Goal: Information Seeking & Learning: Check status

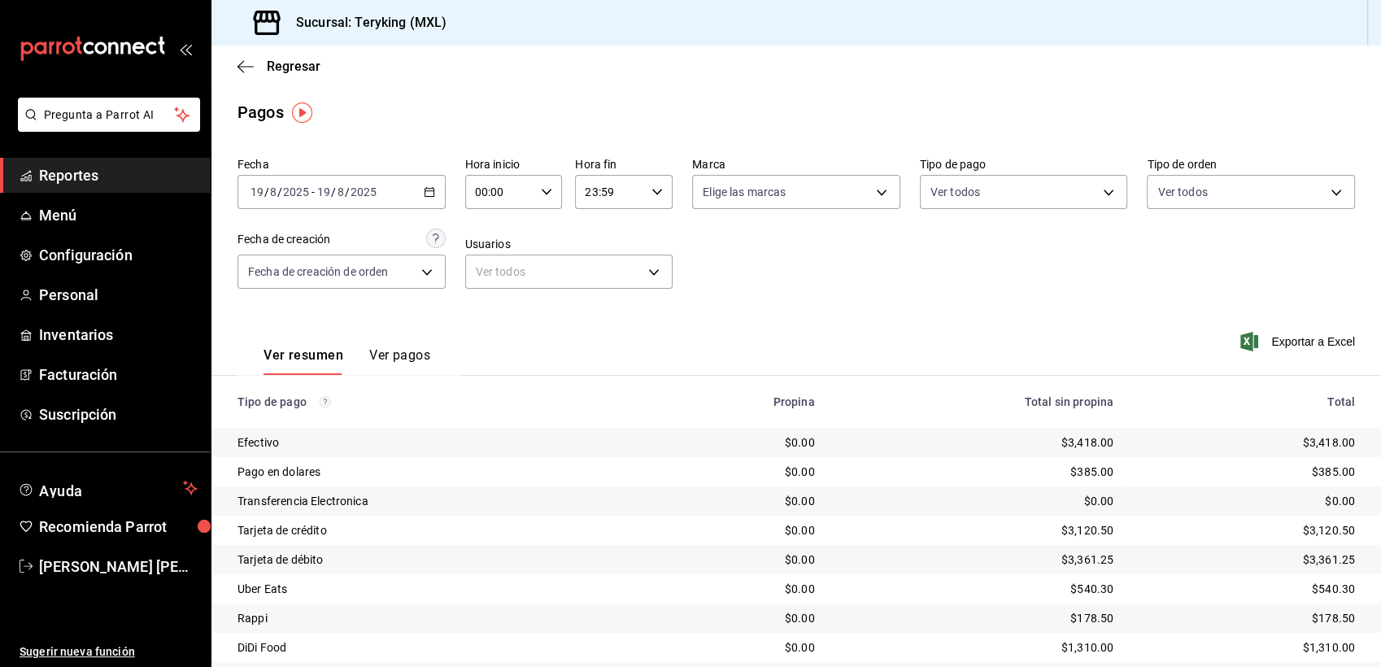
click at [68, 166] on span "Reportes" at bounding box center [118, 175] width 159 height 22
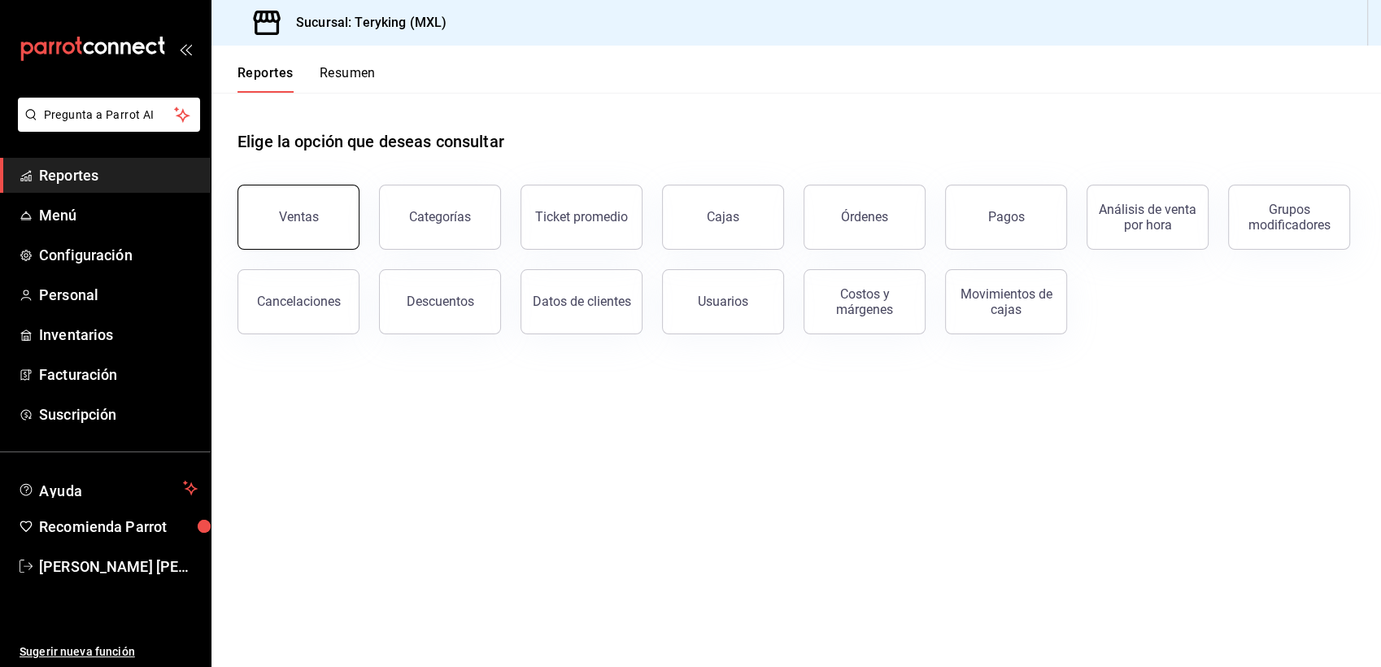
click at [293, 211] on div "Ventas" at bounding box center [299, 216] width 40 height 15
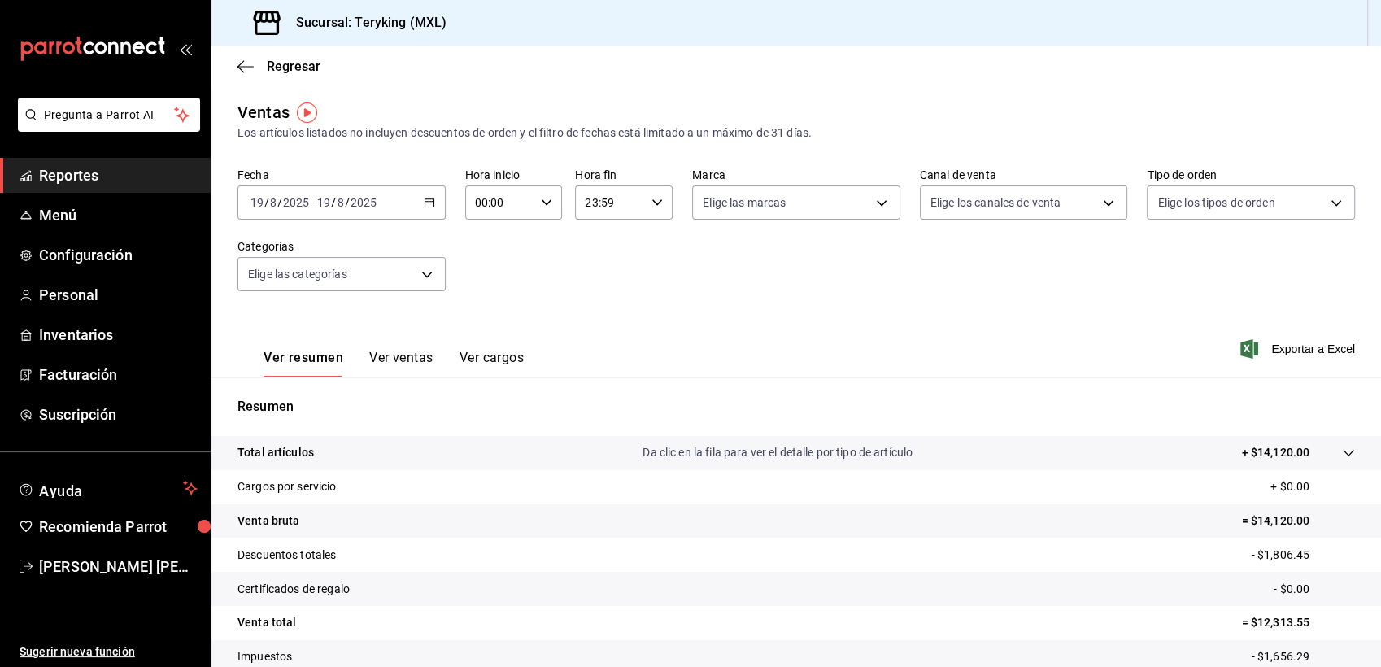
click at [96, 177] on span "Reportes" at bounding box center [118, 175] width 159 height 22
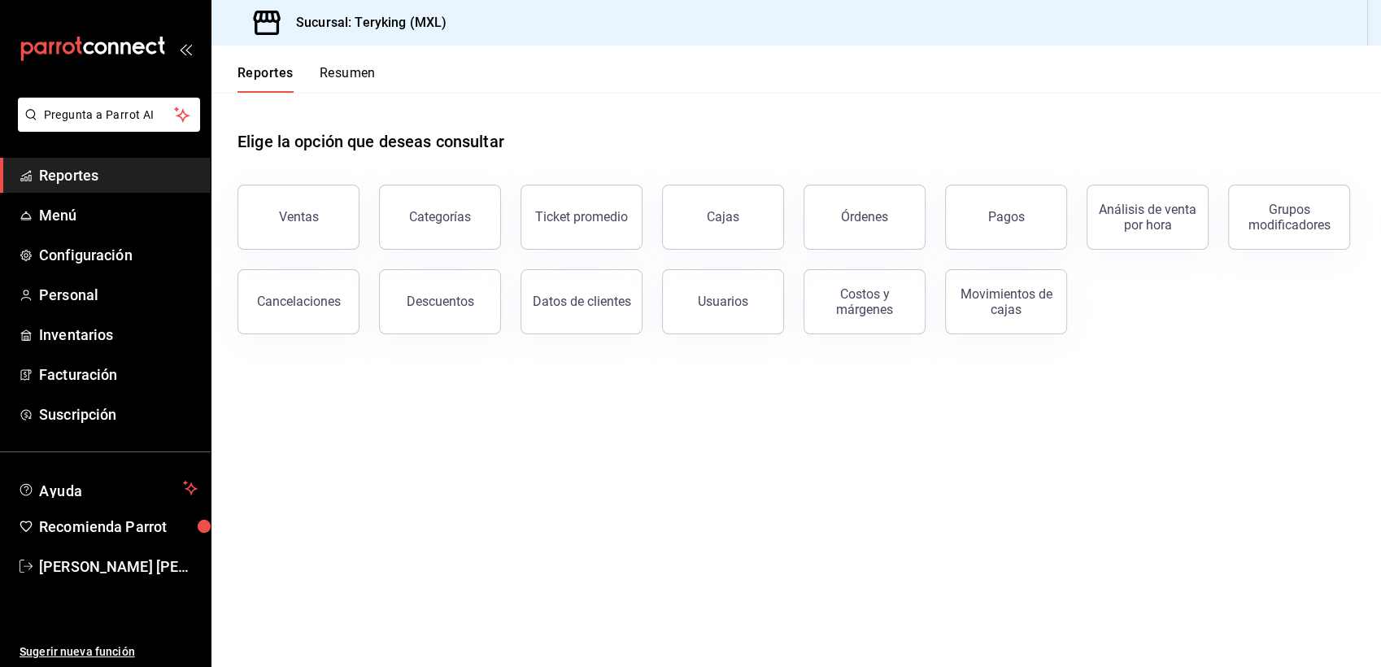
click at [84, 177] on span "Reportes" at bounding box center [118, 175] width 159 height 22
click at [865, 207] on button "Órdenes" at bounding box center [865, 217] width 122 height 65
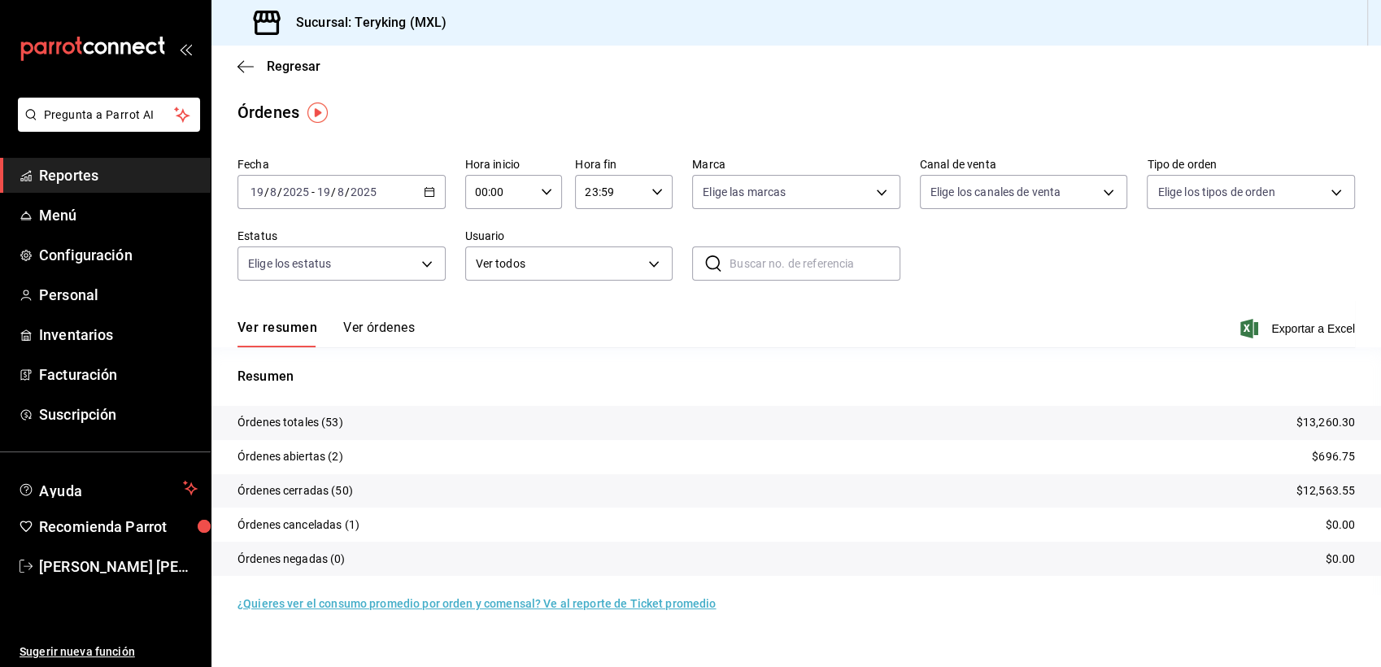
click at [389, 332] on button "Ver órdenes" at bounding box center [379, 334] width 72 height 28
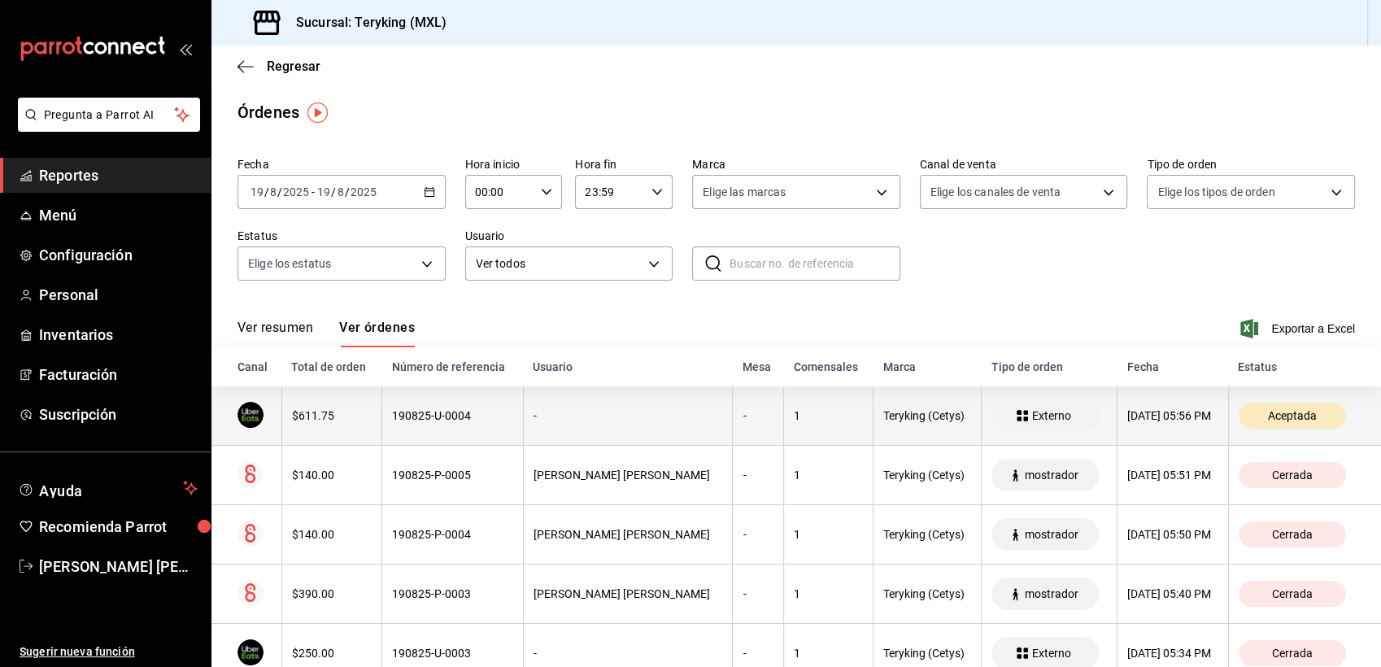
click at [457, 425] on th "190825-U-0004" at bounding box center [453, 415] width 142 height 59
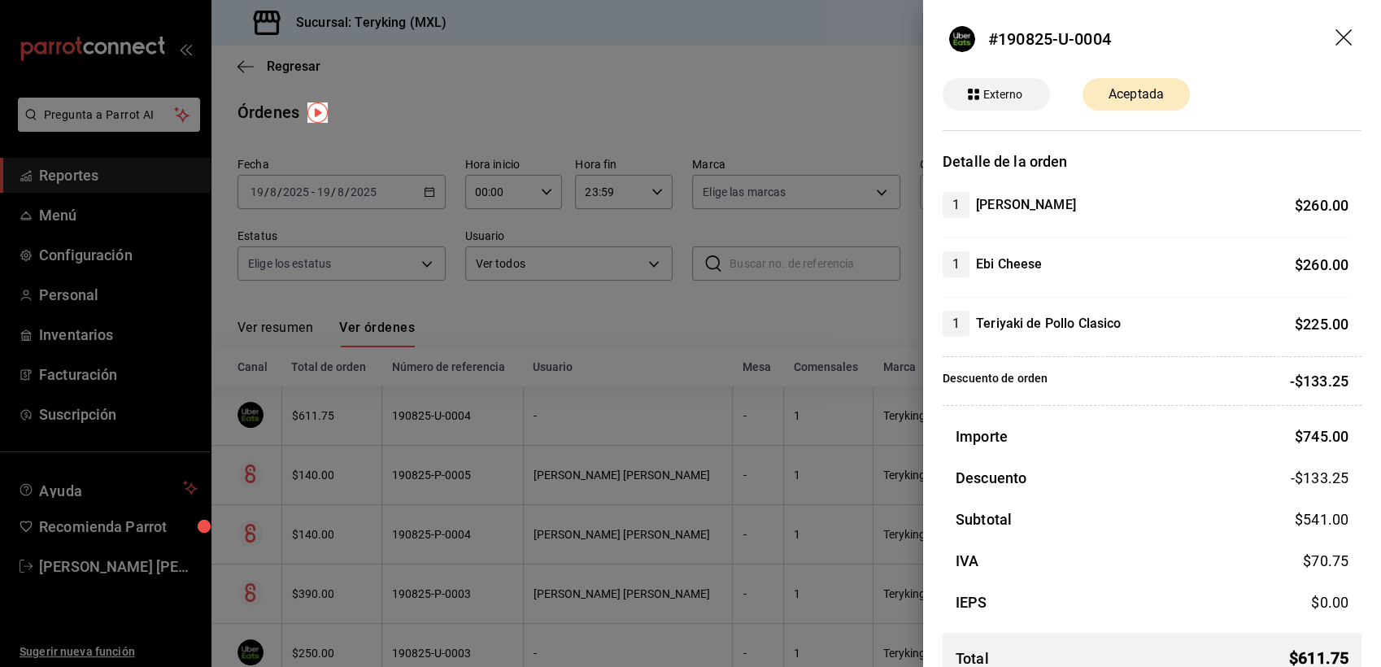
click at [597, 85] on div at bounding box center [690, 333] width 1381 height 667
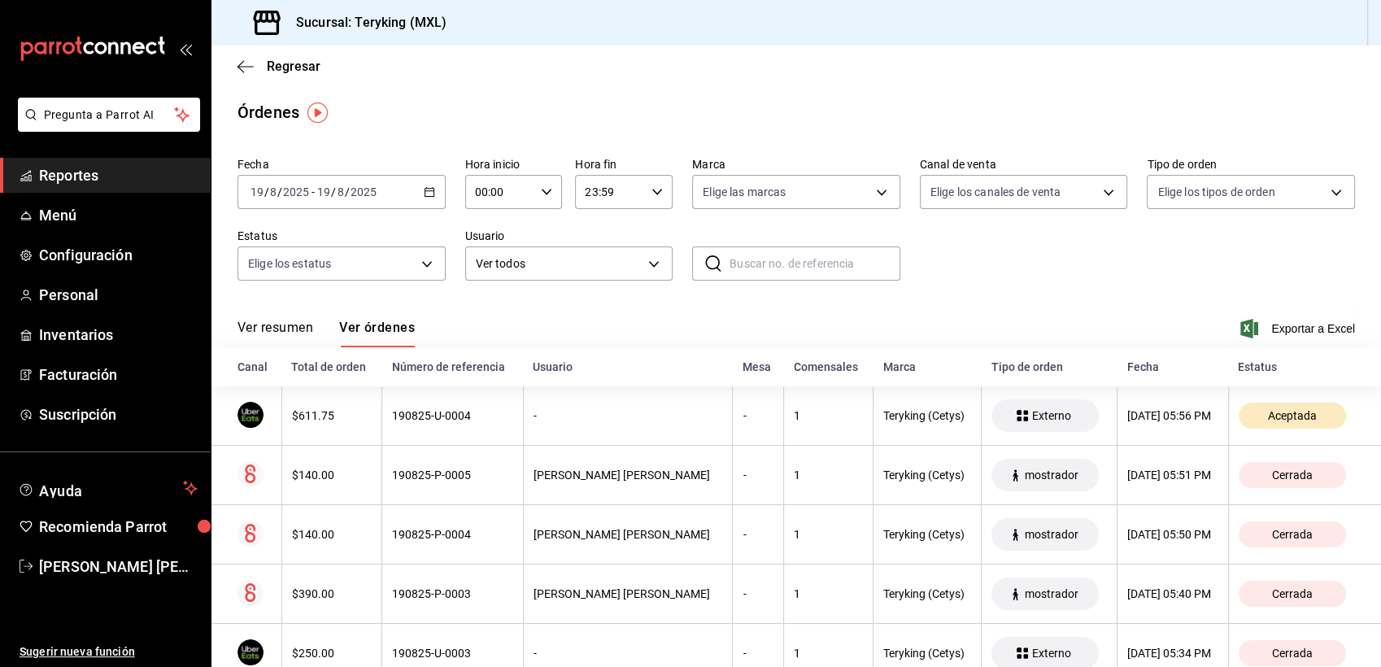
click at [78, 176] on span "Reportes" at bounding box center [118, 175] width 159 height 22
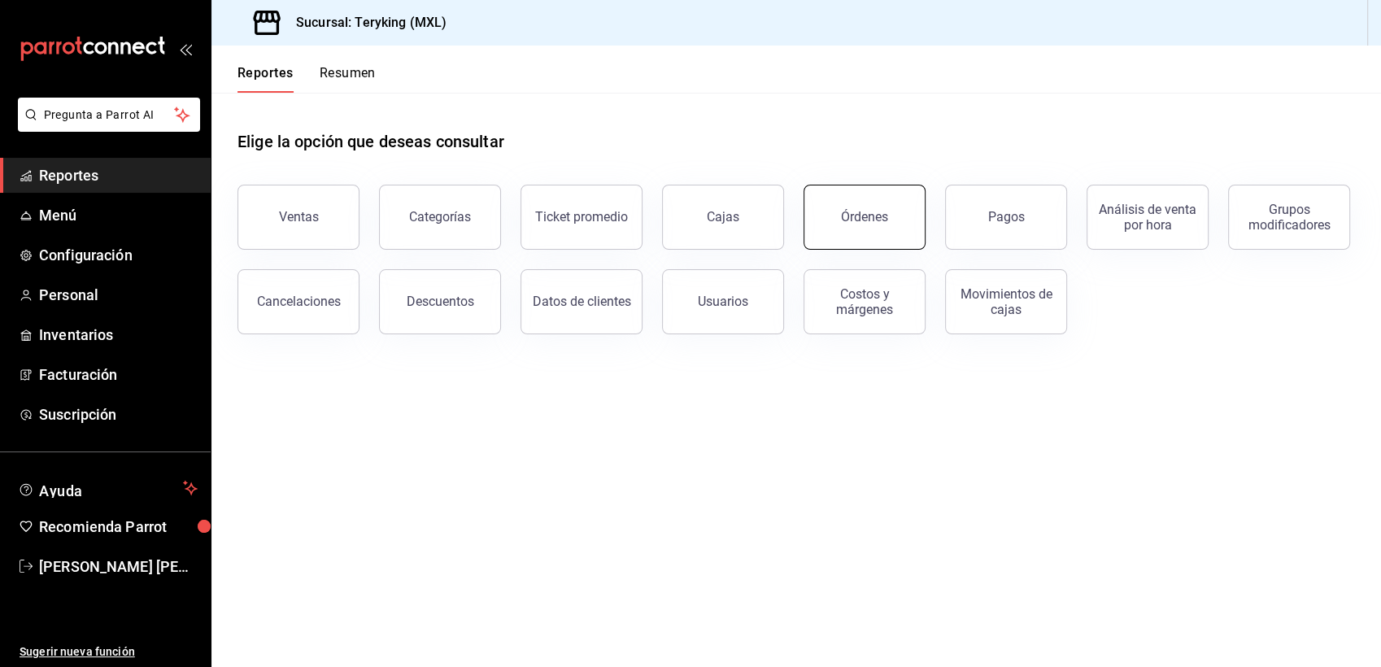
click at [875, 218] on div "Órdenes" at bounding box center [864, 216] width 47 height 15
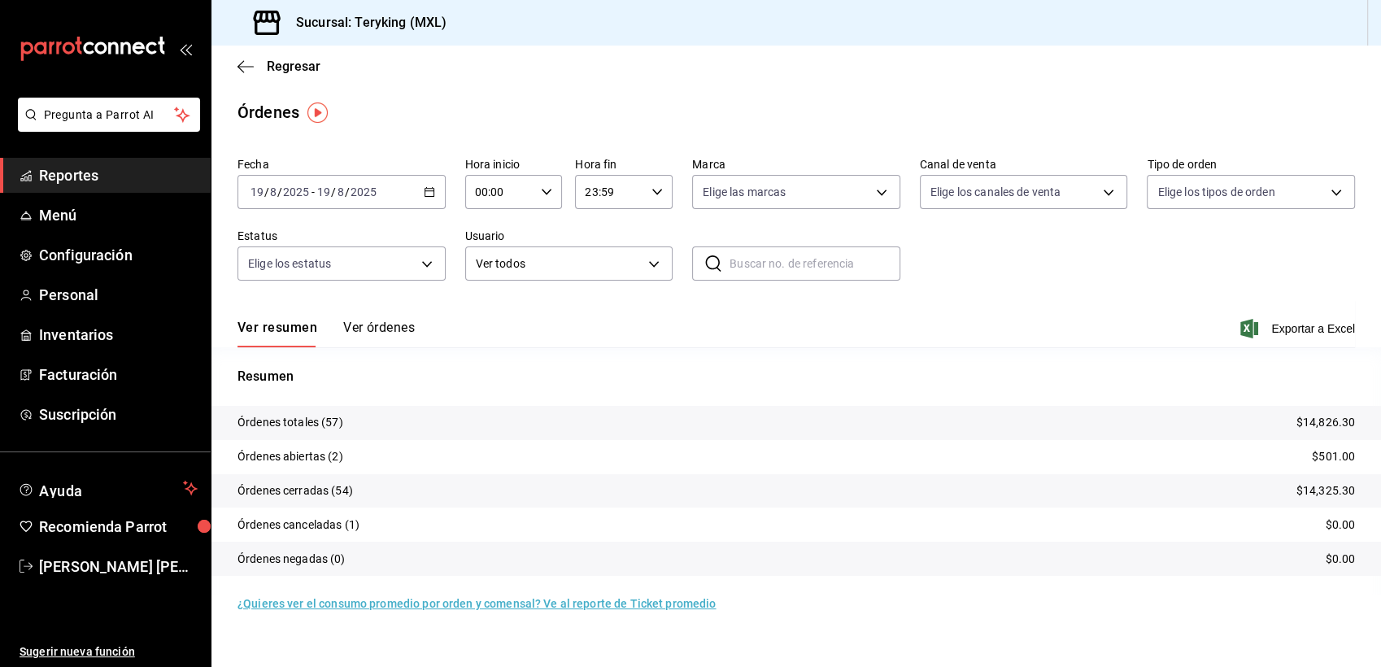
click at [390, 331] on button "Ver órdenes" at bounding box center [379, 334] width 72 height 28
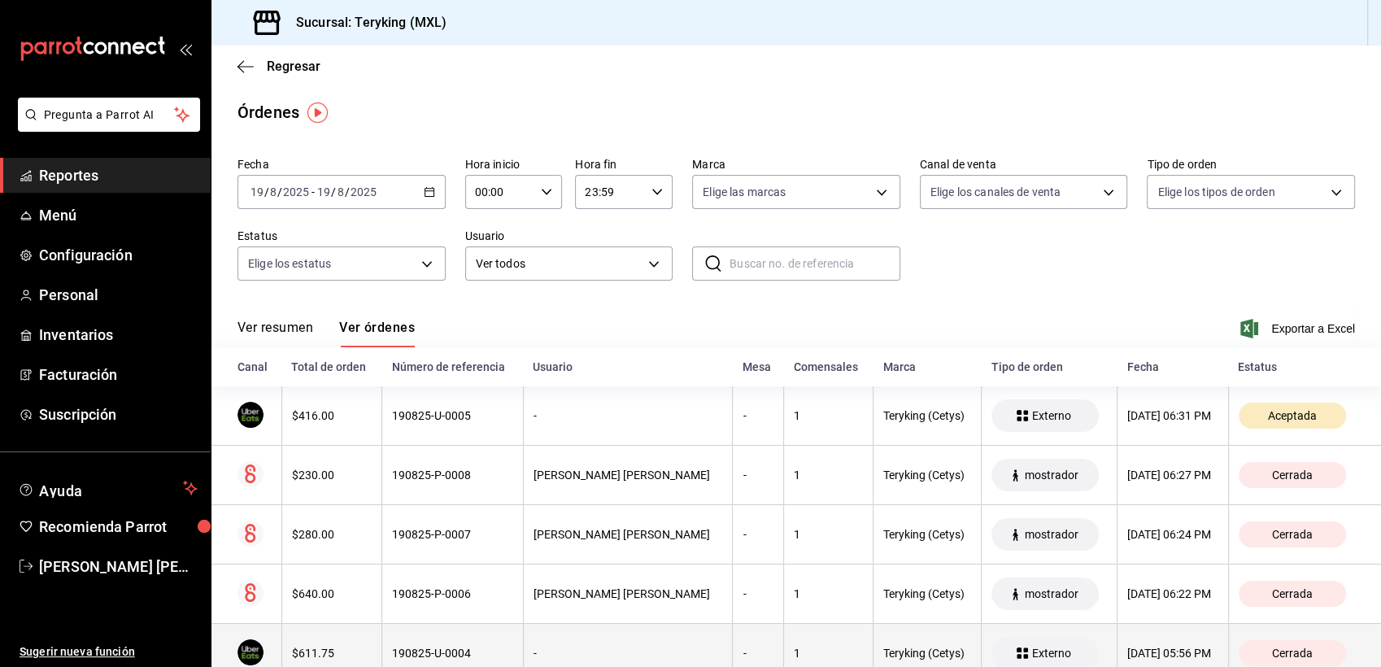
click at [393, 635] on th "190825-U-0004" at bounding box center [453, 653] width 142 height 59
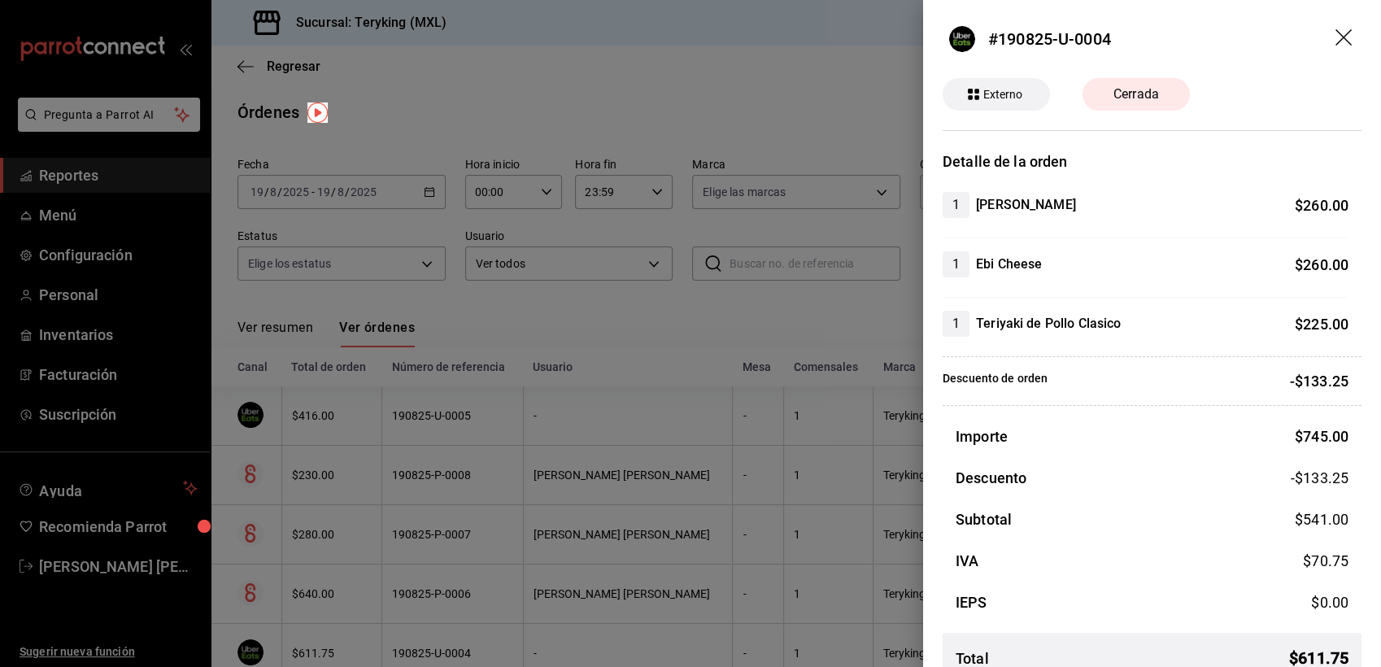
scroll to position [28, 0]
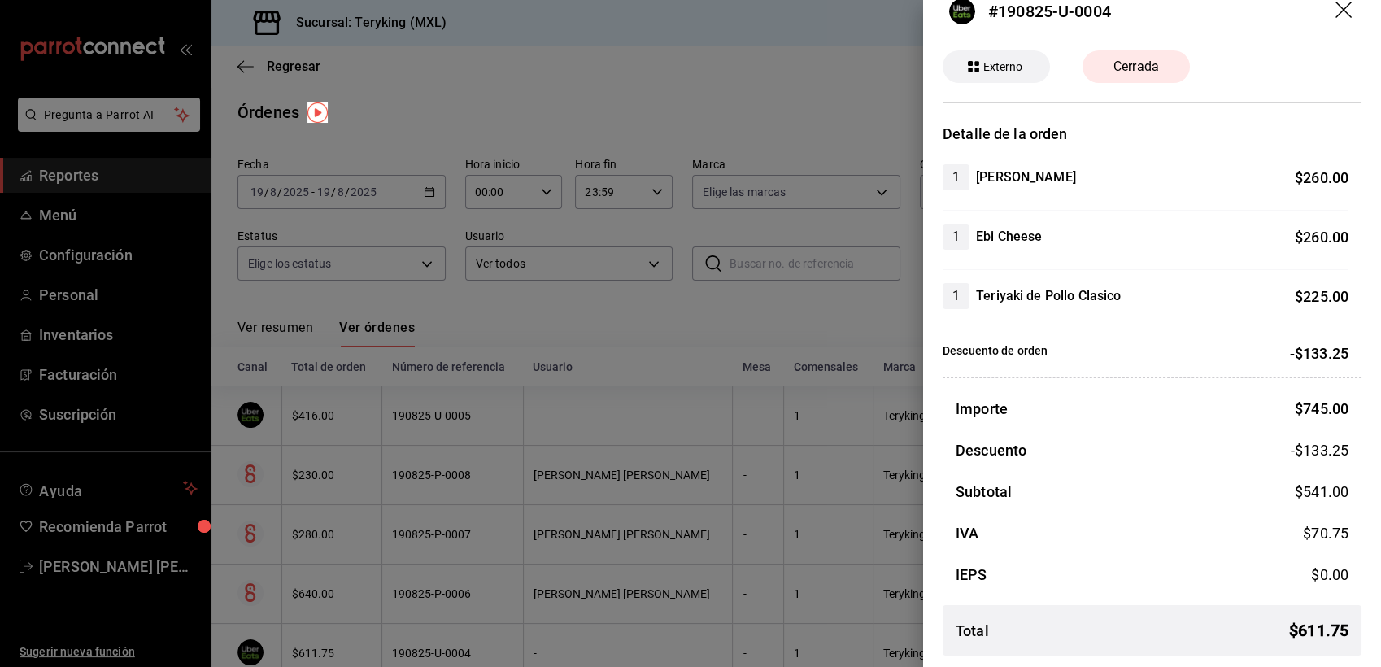
click at [622, 93] on div at bounding box center [690, 333] width 1381 height 667
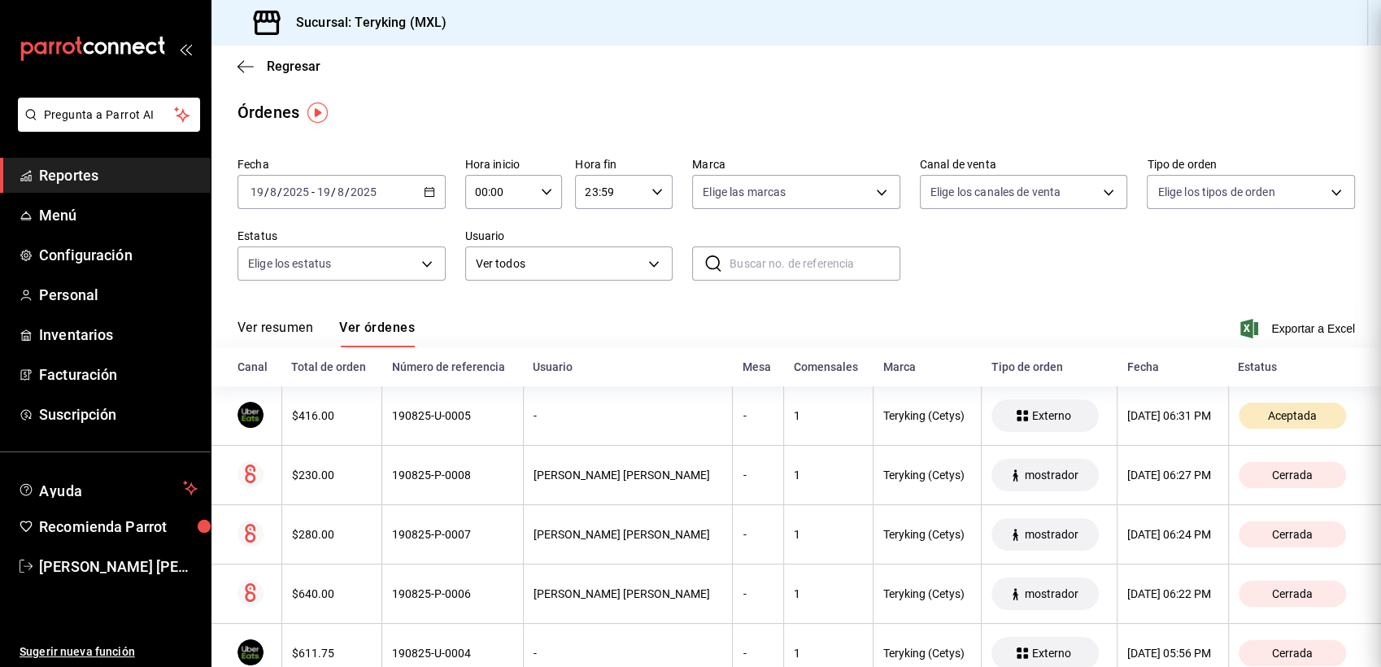
scroll to position [0, 0]
click at [434, 193] on div "[DATE] [DATE] - [DATE] [DATE]" at bounding box center [342, 192] width 208 height 34
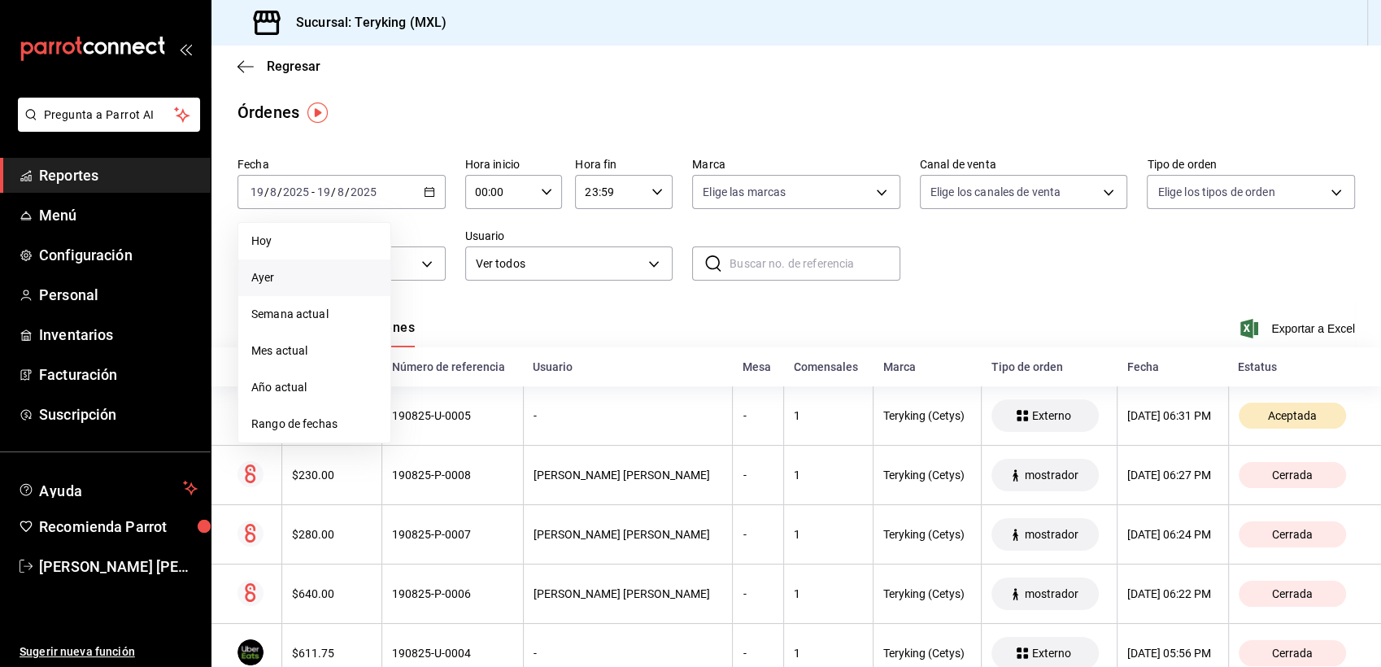
click at [297, 273] on span "Ayer" at bounding box center [314, 277] width 126 height 17
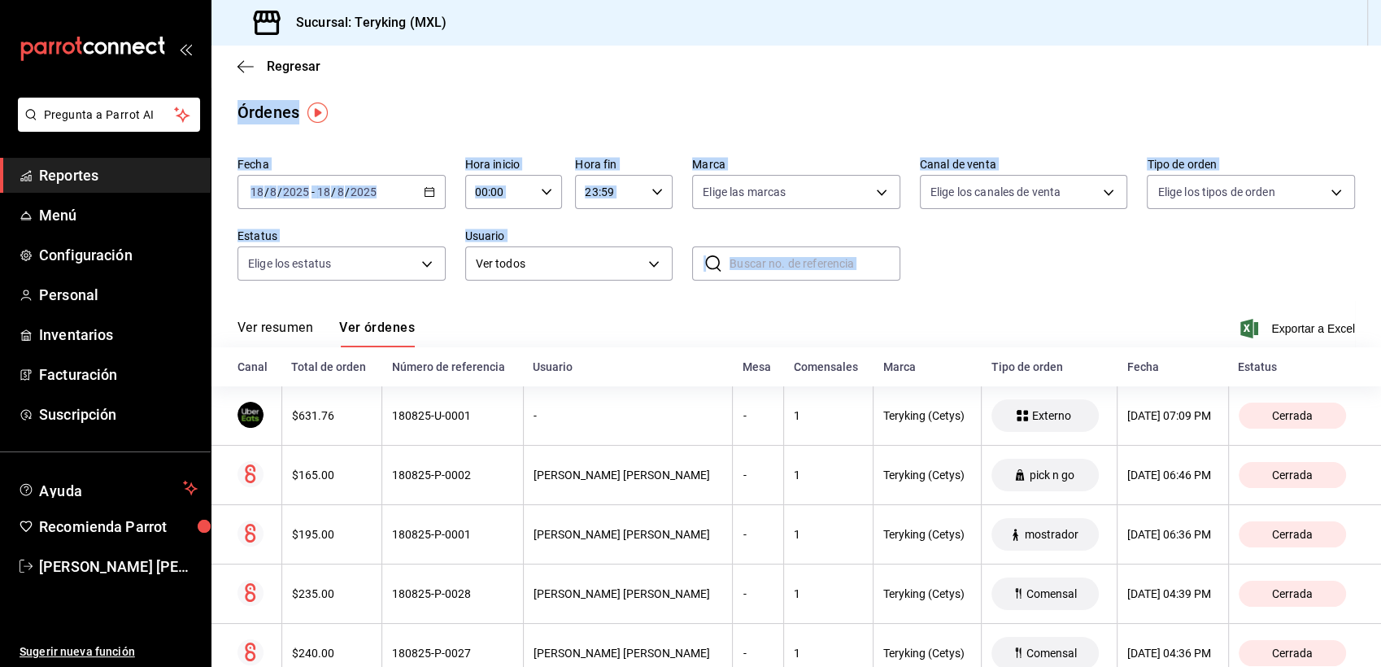
drag, startPoint x: 1380, startPoint y: 578, endPoint x: 1380, endPoint y: 30, distance: 548.3
click at [1381, 30] on html "Pregunta a Parrot AI Reportes Menú Configuración Personal Inventarios Facturaci…" at bounding box center [690, 333] width 1381 height 667
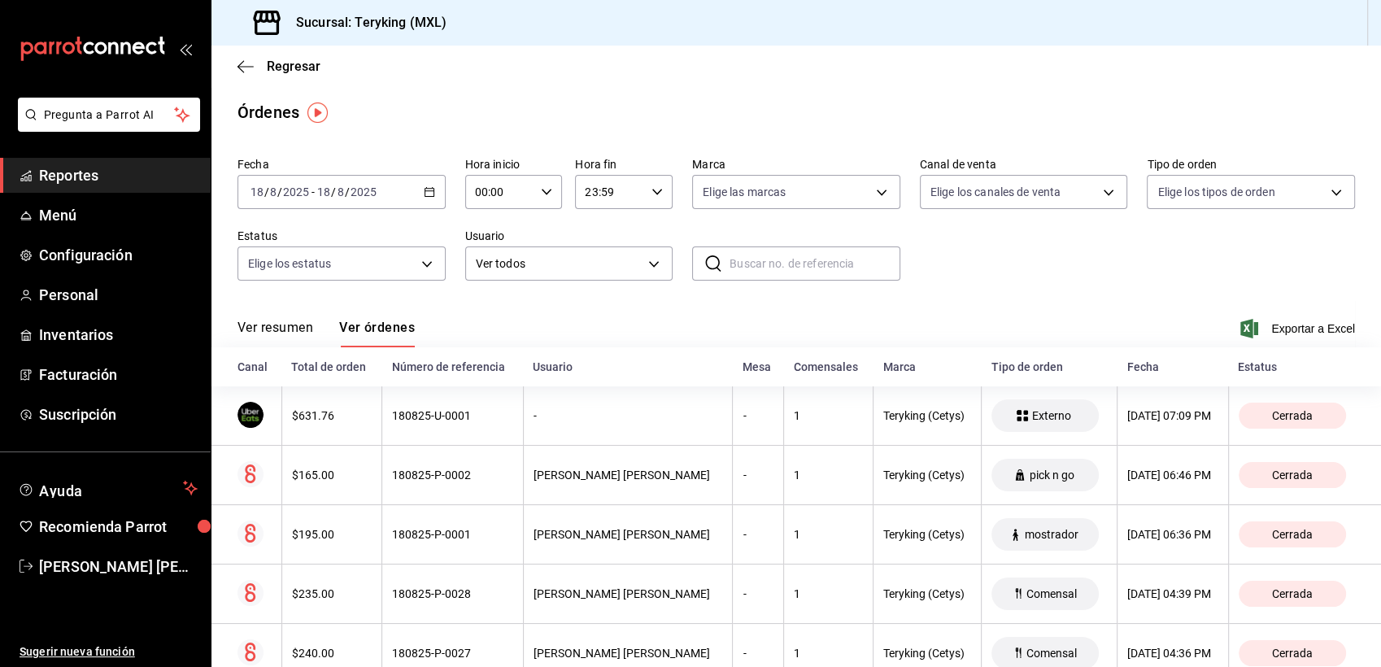
click at [424, 194] on icon "button" at bounding box center [429, 191] width 11 height 11
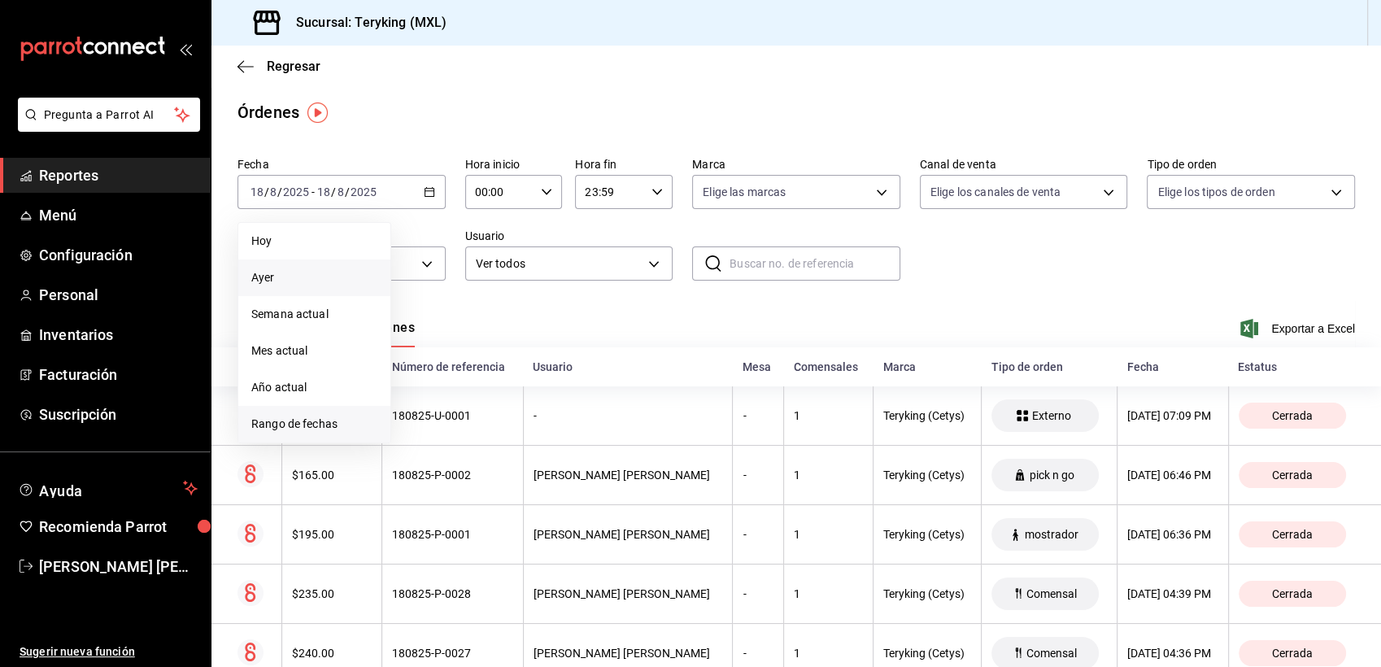
click at [331, 420] on span "Rango de fechas" at bounding box center [314, 424] width 126 height 17
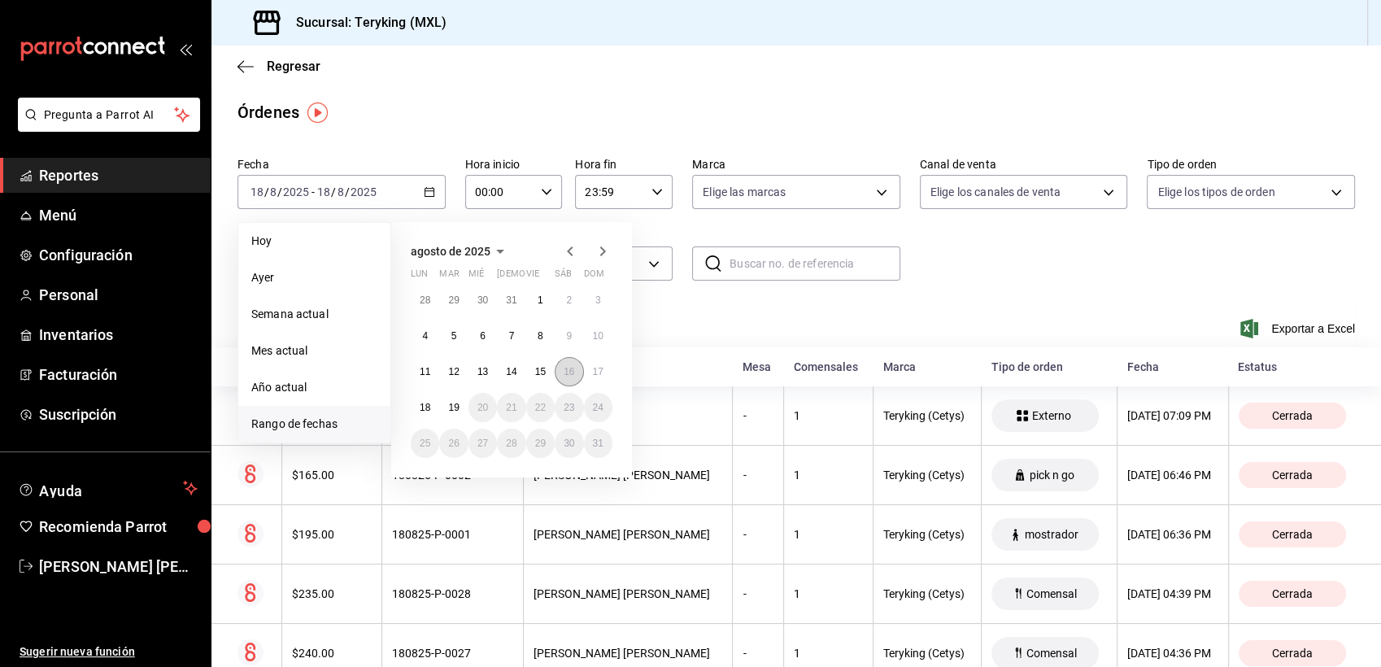
click at [570, 362] on button "16" at bounding box center [569, 371] width 28 height 29
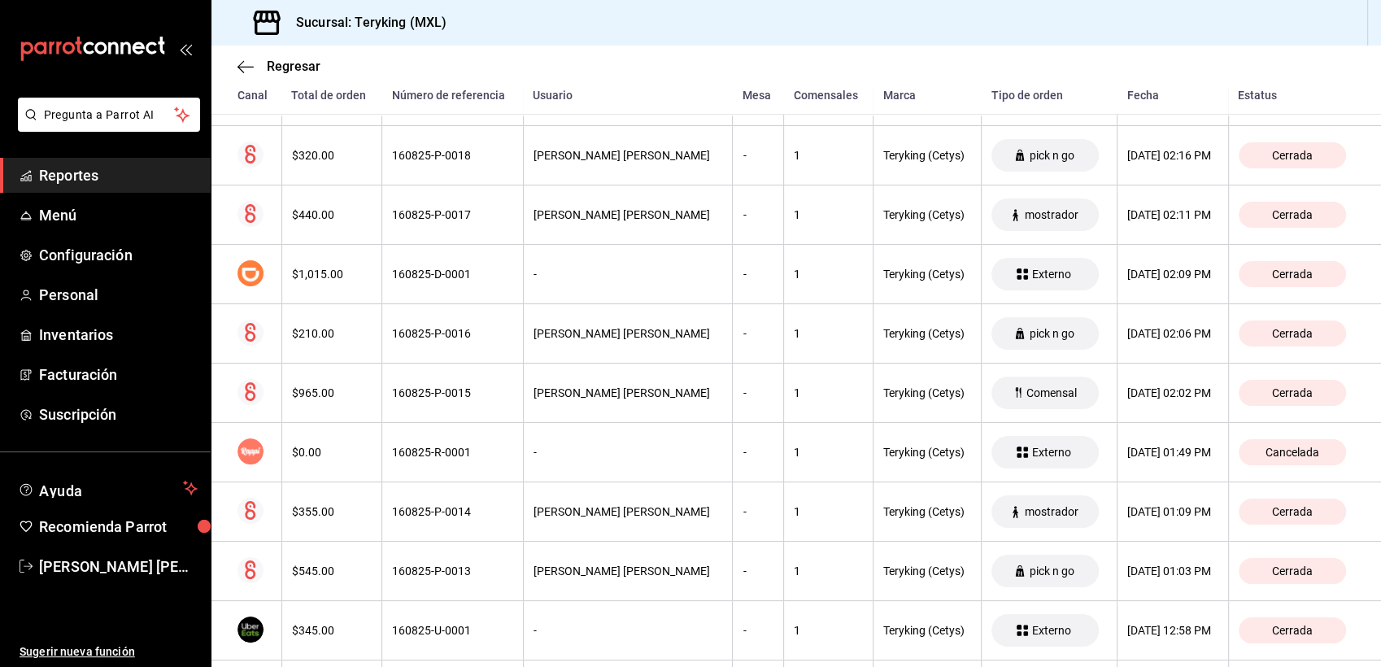
scroll to position [2036, 0]
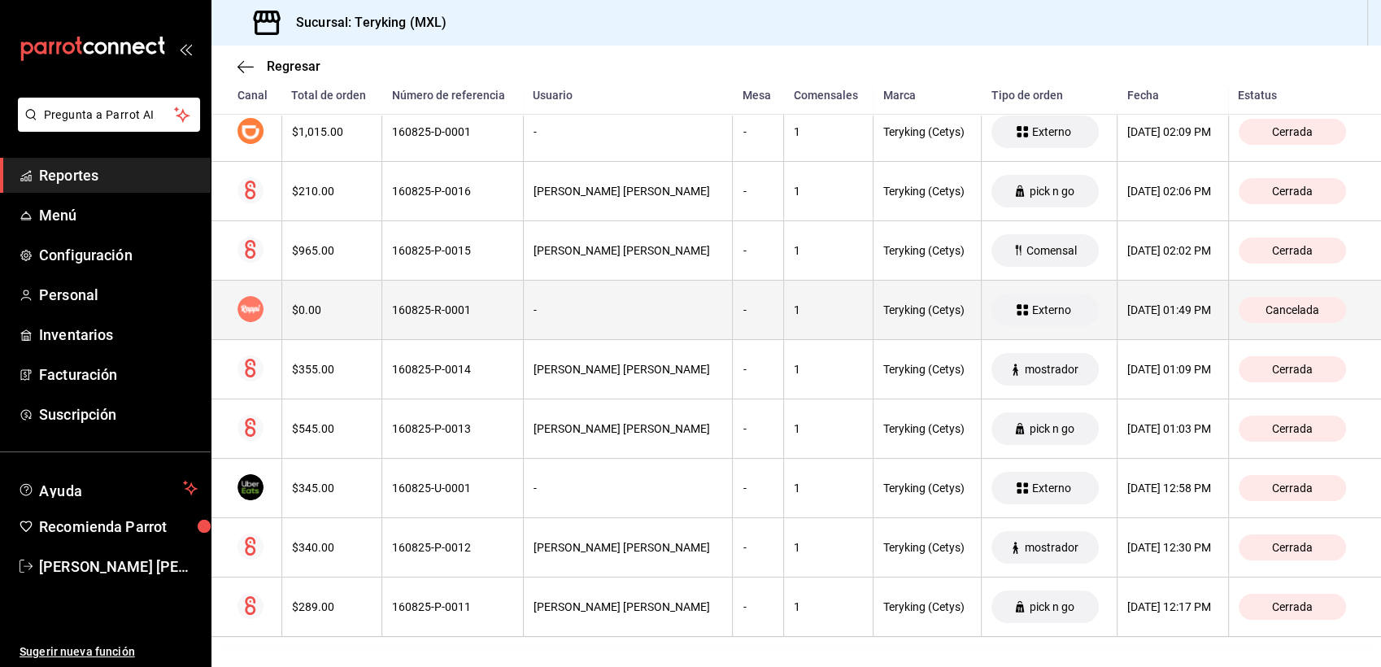
click at [360, 303] on div "$0.00" at bounding box center [332, 309] width 81 height 13
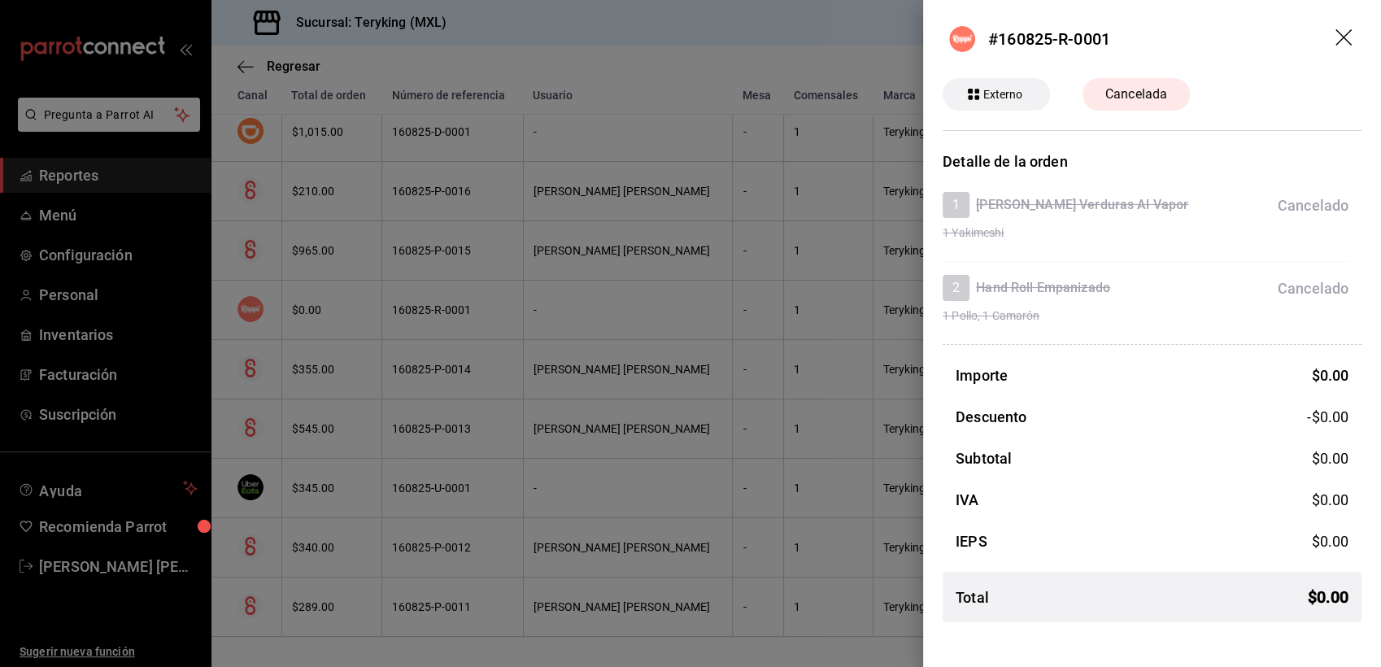
click at [566, 83] on div at bounding box center [690, 333] width 1381 height 667
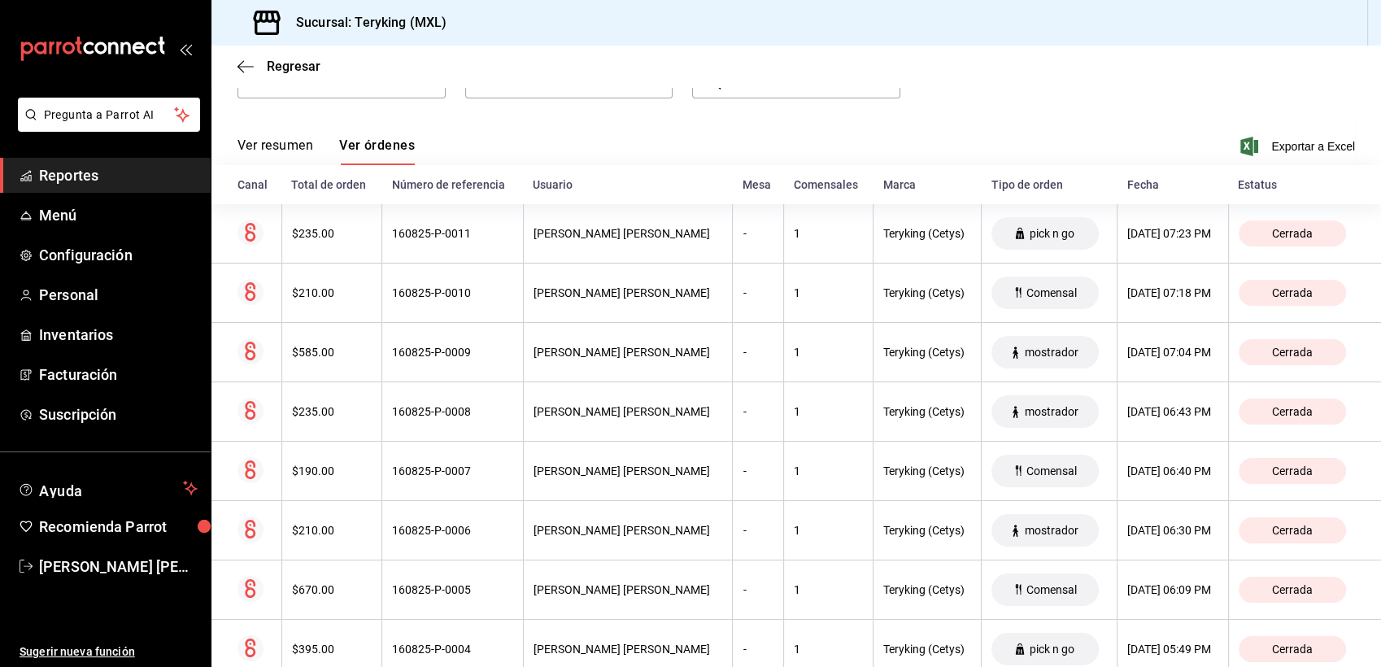
scroll to position [0, 0]
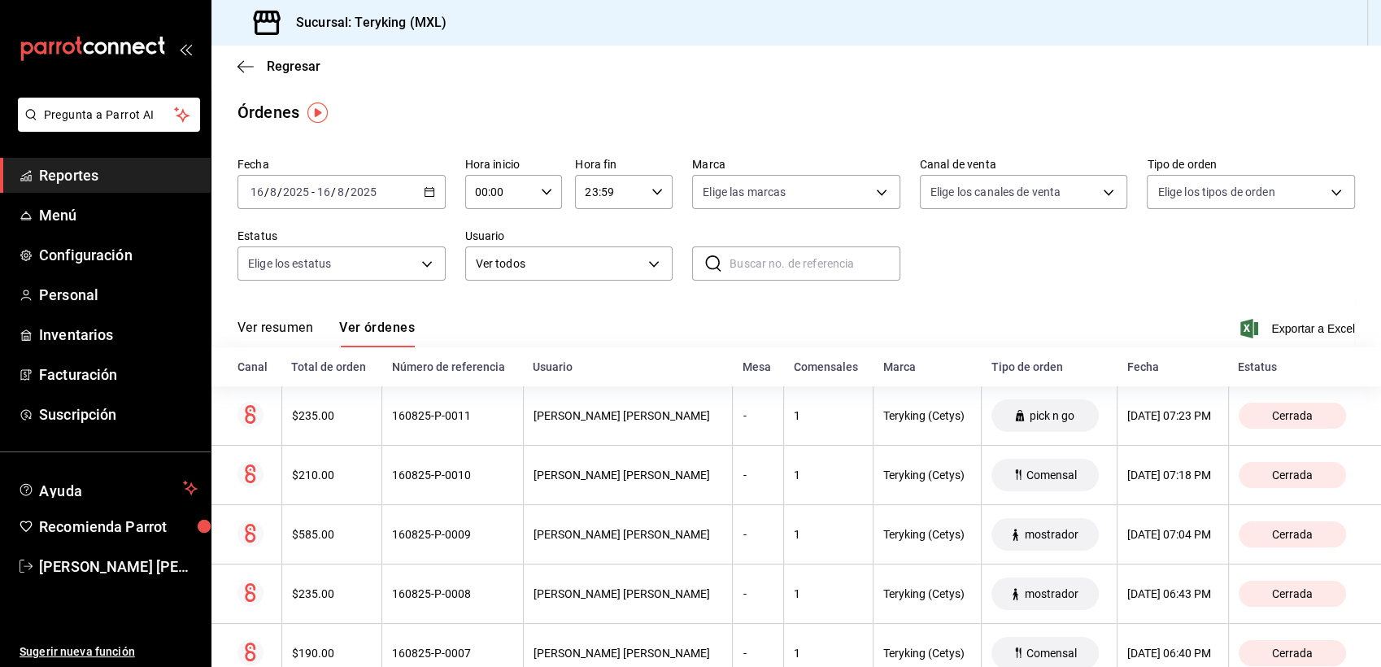
click at [78, 181] on span "Reportes" at bounding box center [118, 175] width 159 height 22
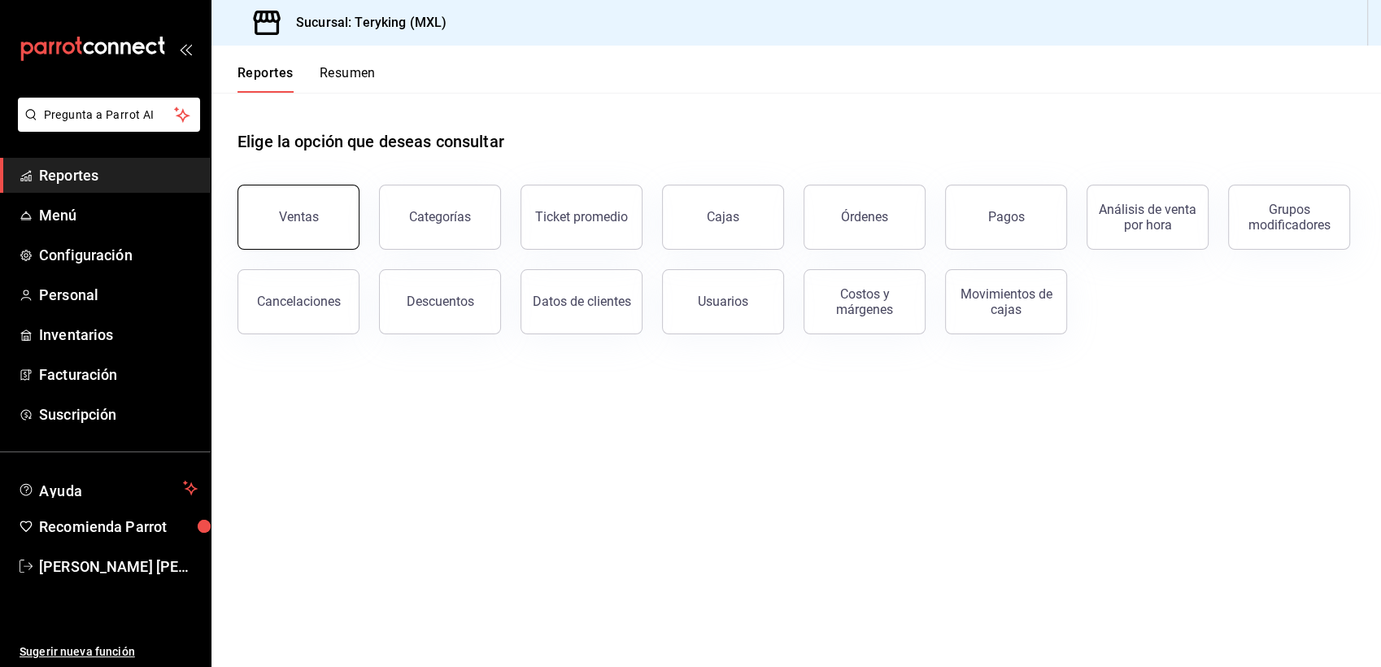
click at [281, 231] on button "Ventas" at bounding box center [299, 217] width 122 height 65
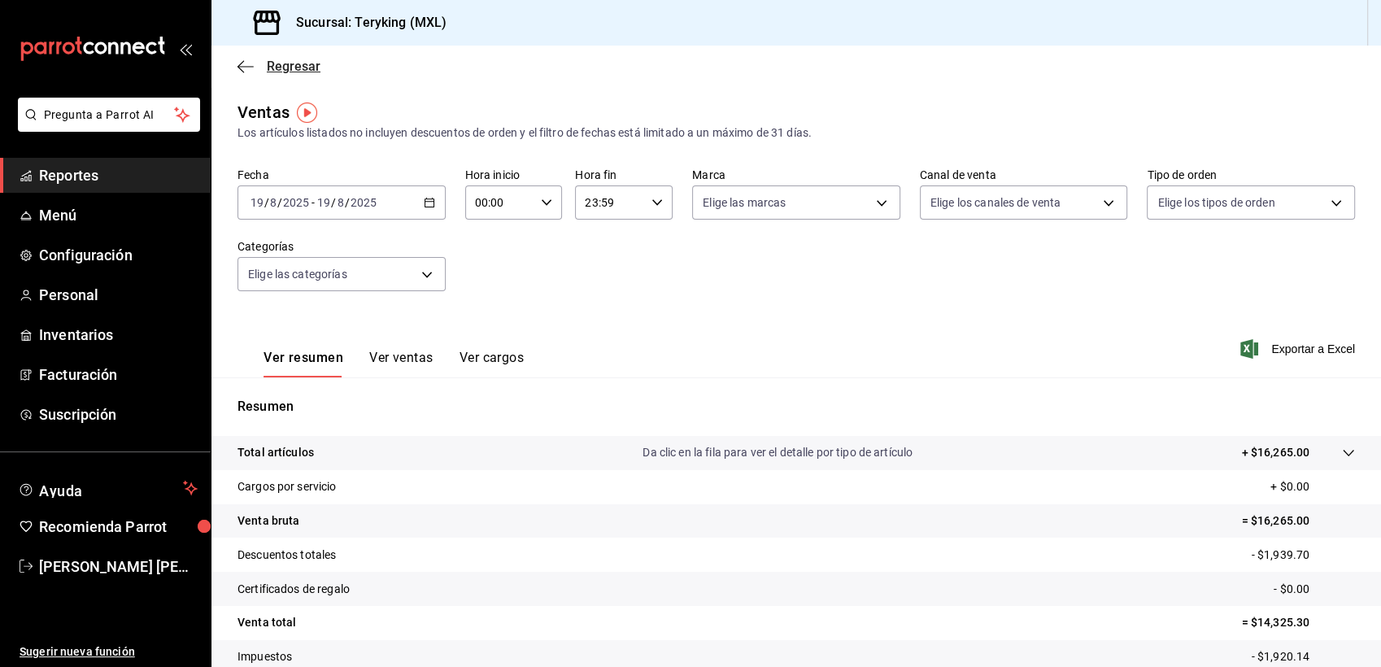
click at [307, 66] on span "Regresar" at bounding box center [294, 66] width 54 height 15
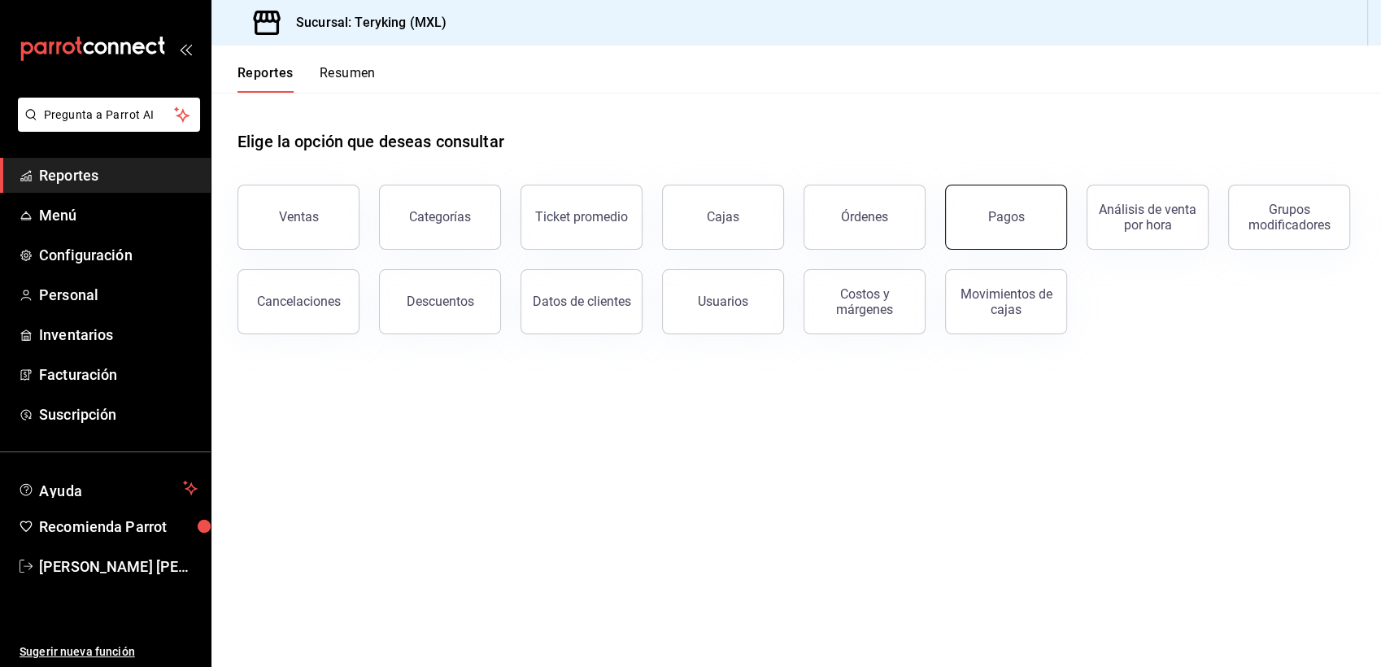
click at [1010, 232] on button "Pagos" at bounding box center [1006, 217] width 122 height 65
